Goal: Task Accomplishment & Management: Manage account settings

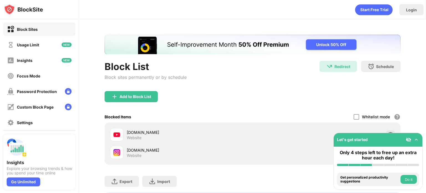
scroll to position [34, 0]
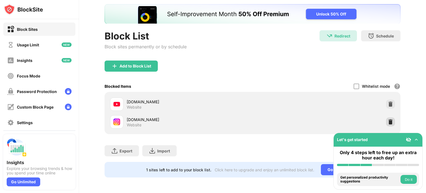
click at [388, 119] on img at bounding box center [391, 122] width 6 height 6
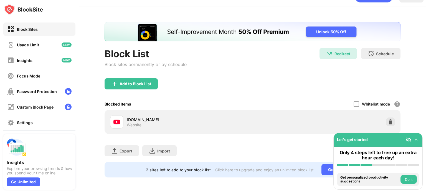
scroll to position [0, 0]
click at [144, 78] on div "Add to Block List" at bounding box center [131, 83] width 53 height 11
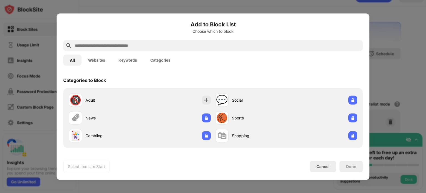
click at [151, 45] on input "text" at bounding box center [217, 45] width 287 height 7
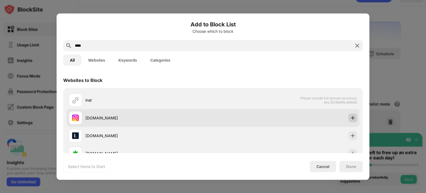
type input "****"
click at [350, 117] on img at bounding box center [353, 118] width 6 height 6
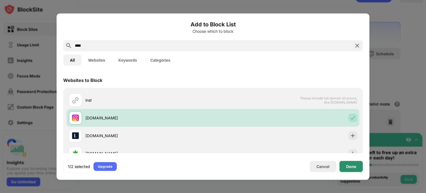
click at [353, 167] on div "Done" at bounding box center [351, 166] width 10 height 4
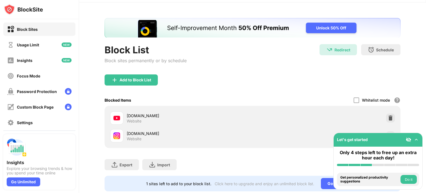
scroll to position [34, 0]
